Goal: Transaction & Acquisition: Purchase product/service

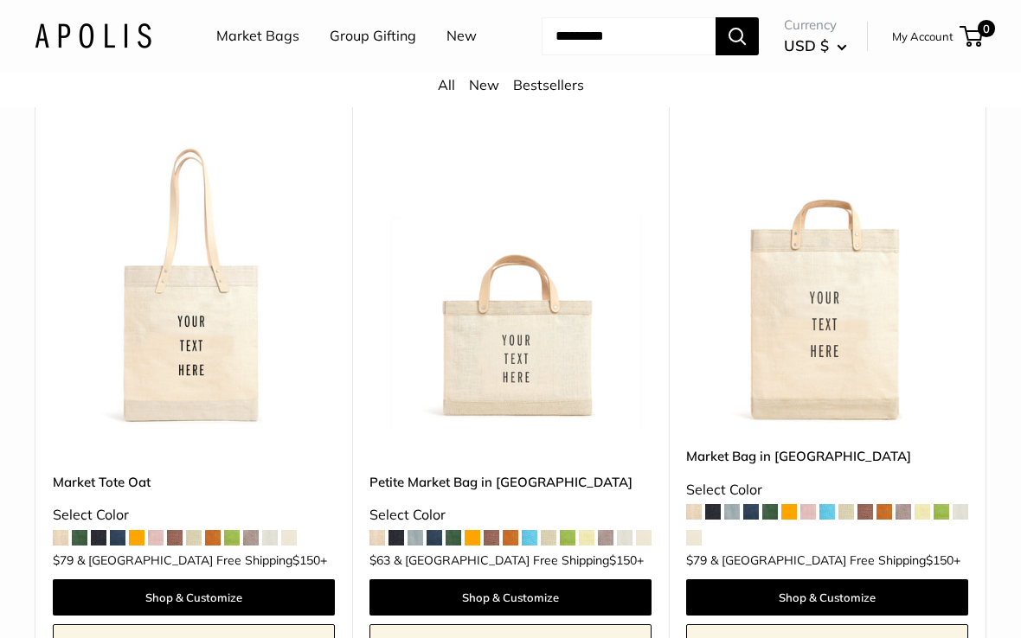
scroll to position [693, 0]
click at [548, 427] on img at bounding box center [510, 288] width 282 height 282
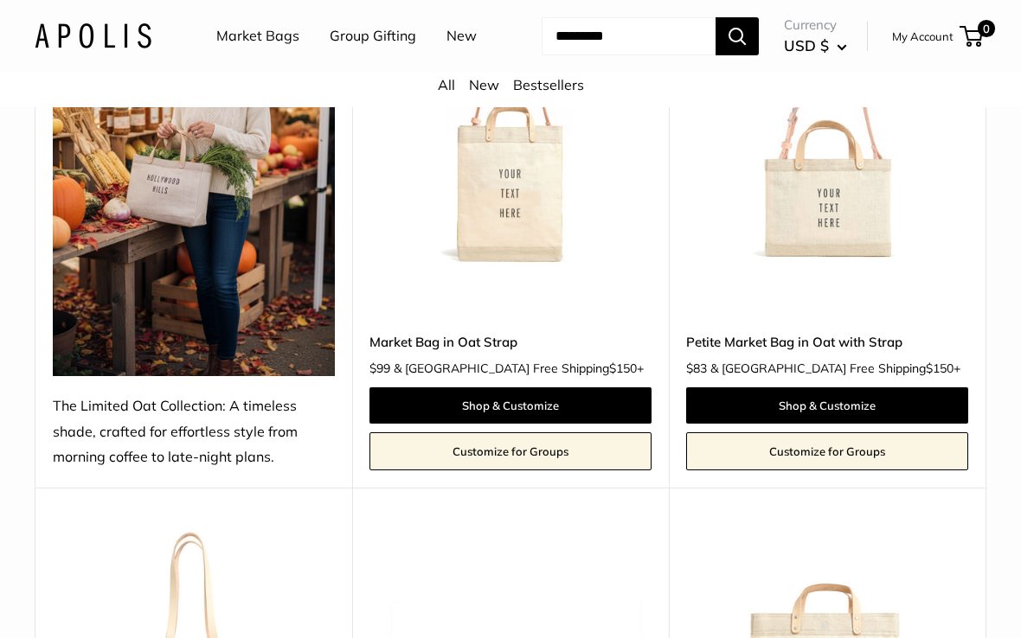
scroll to position [307, 0]
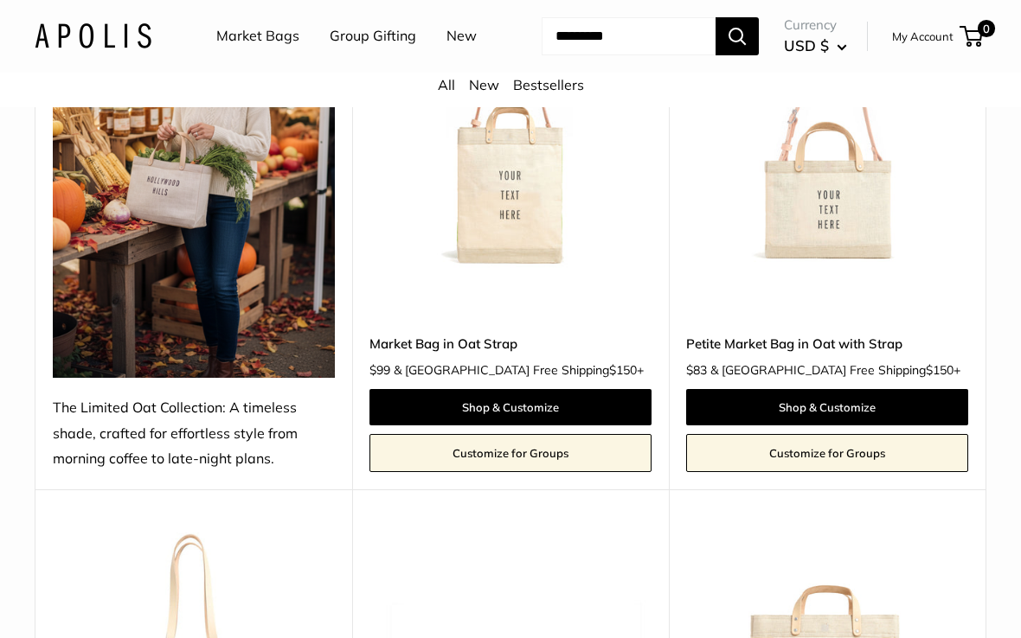
click at [845, 269] on img at bounding box center [827, 132] width 282 height 282
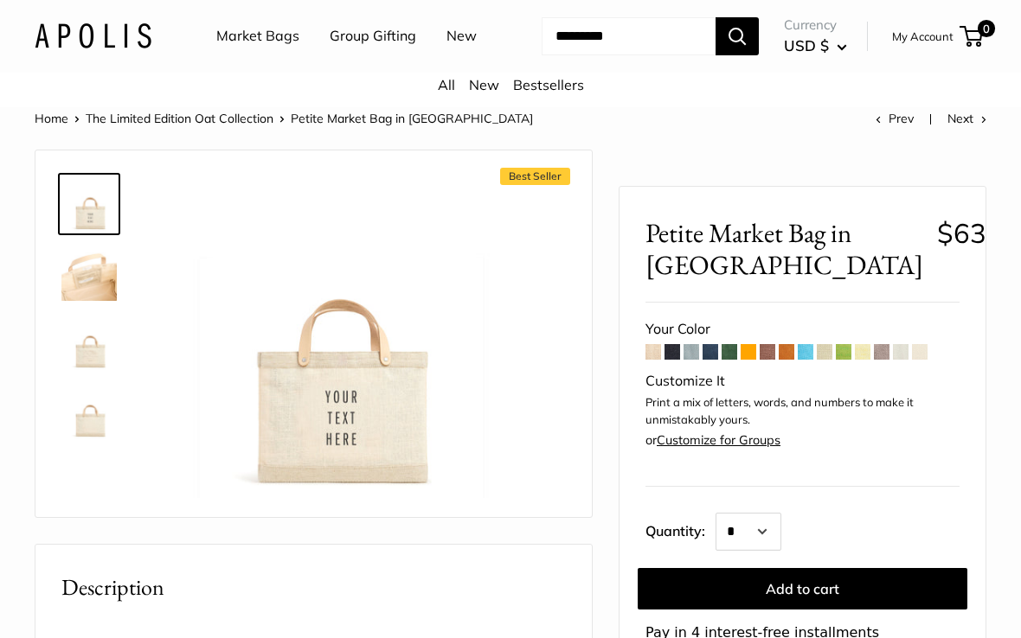
click at [106, 301] on img at bounding box center [88, 273] width 55 height 55
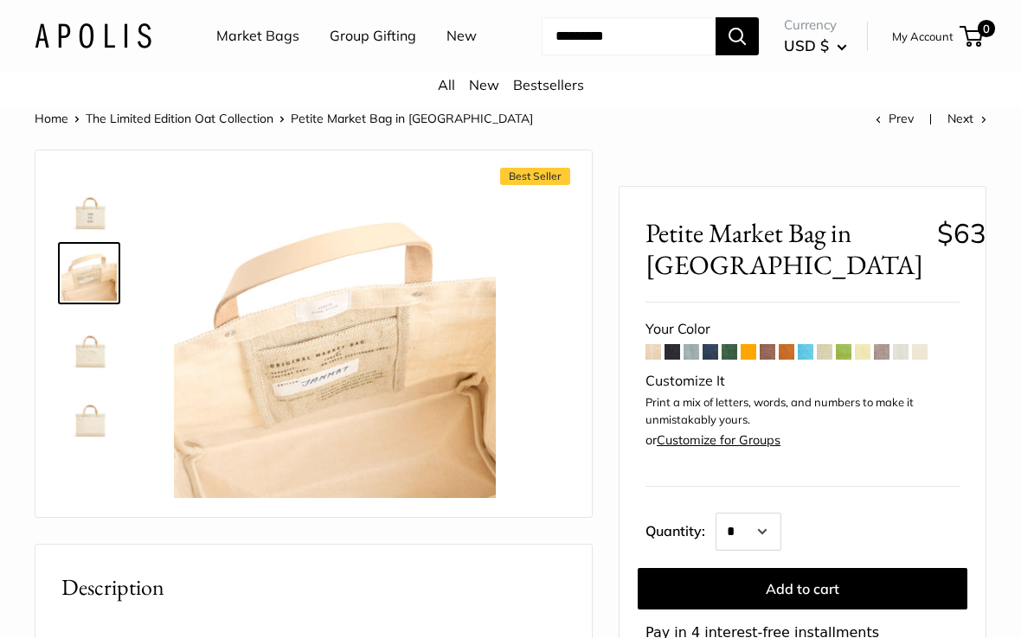
click at [105, 370] on img at bounding box center [88, 342] width 55 height 55
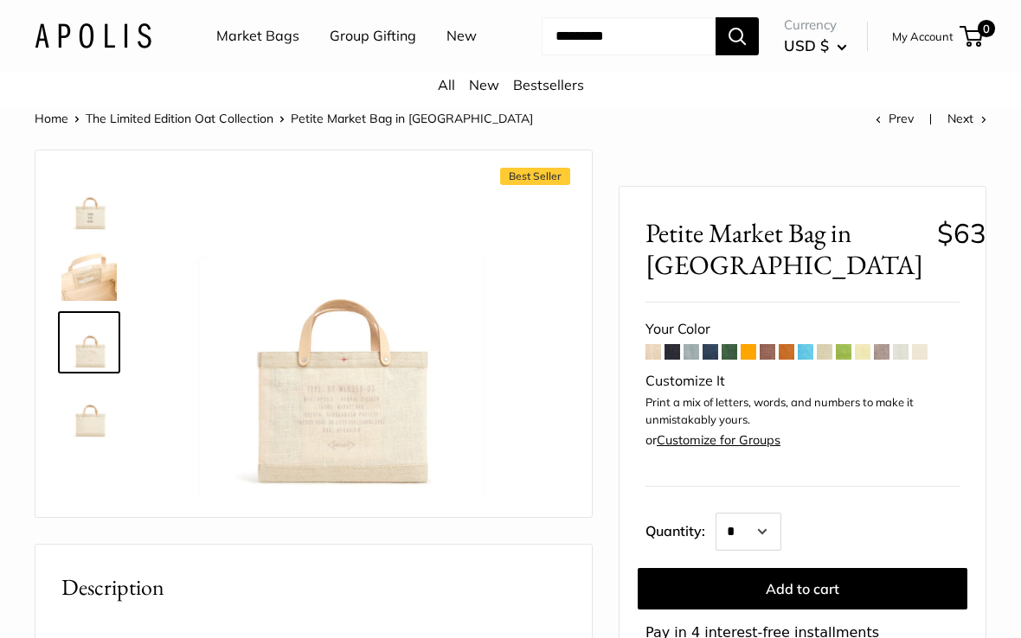
click at [106, 439] on img at bounding box center [88, 411] width 55 height 55
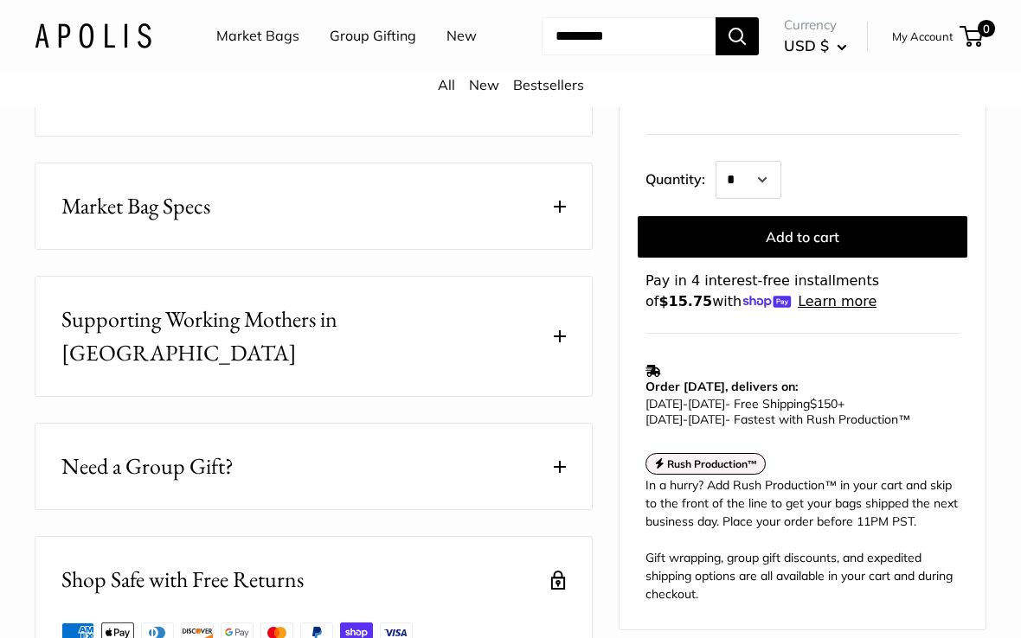
scroll to position [702, 0]
click at [559, 213] on span at bounding box center [560, 207] width 12 height 12
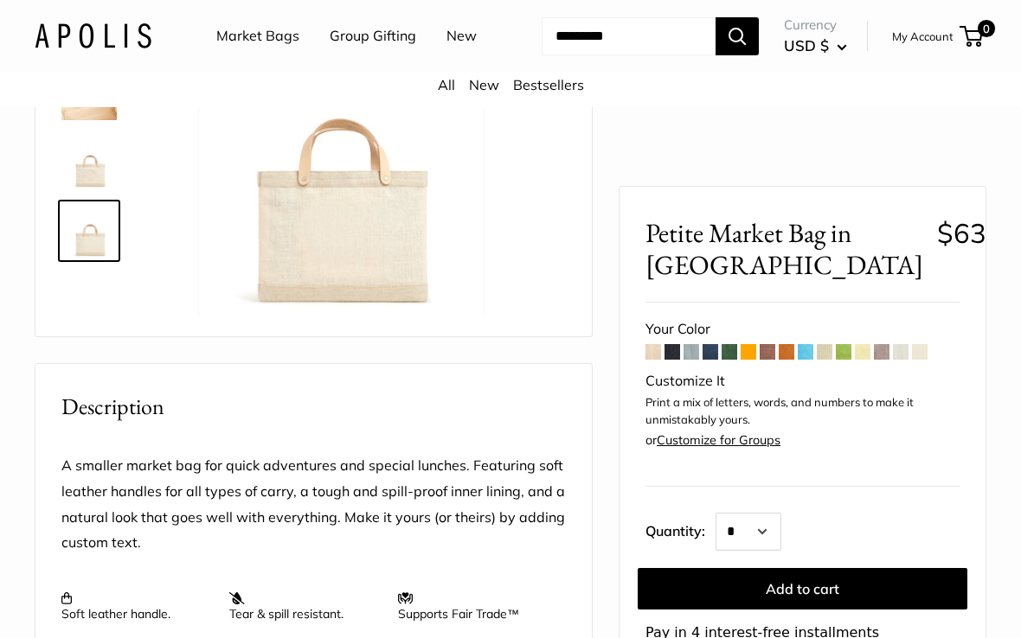
scroll to position [177, 0]
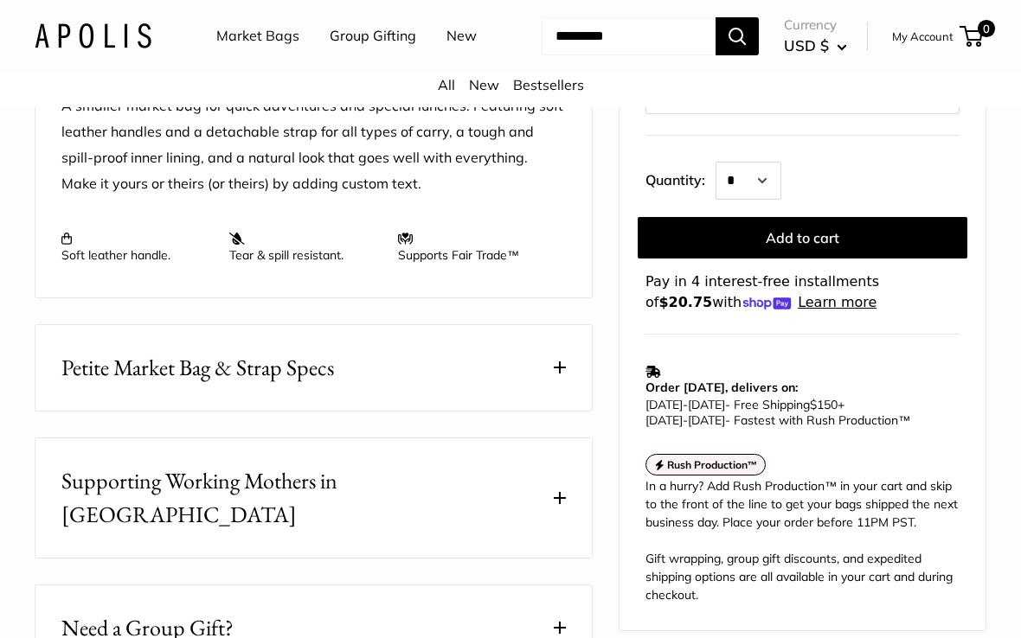
click at [566, 412] on button "Petite Market Bag & Strap Specs" at bounding box center [313, 369] width 556 height 86
